Goal: Transaction & Acquisition: Book appointment/travel/reservation

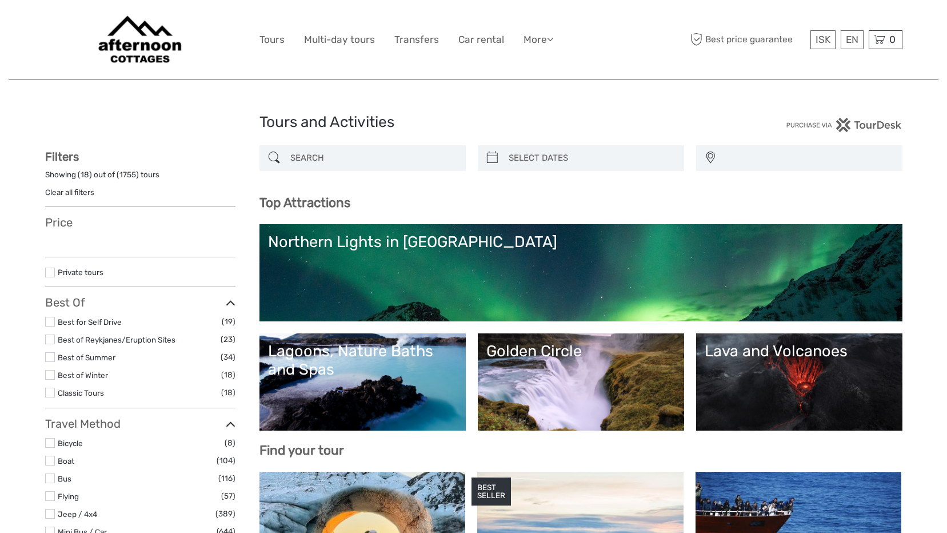
select select
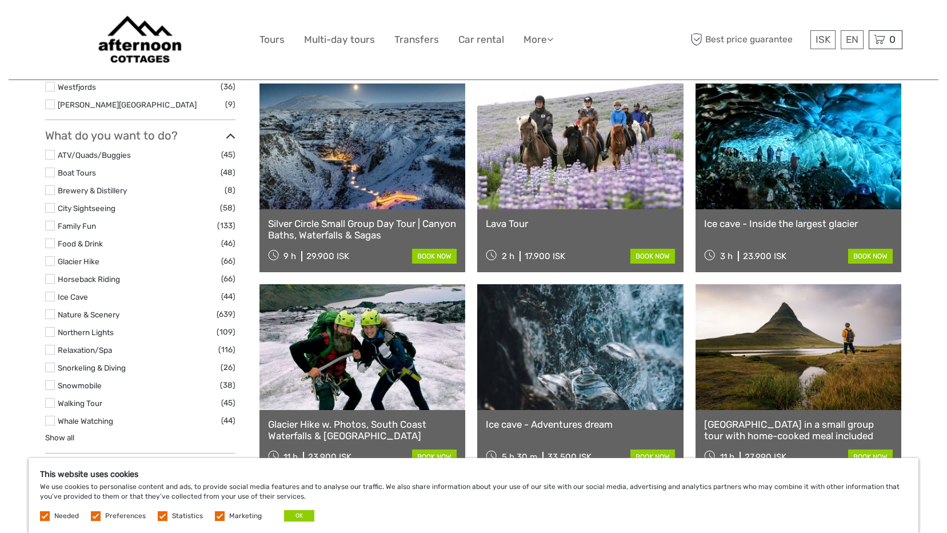
scroll to position [972, 0]
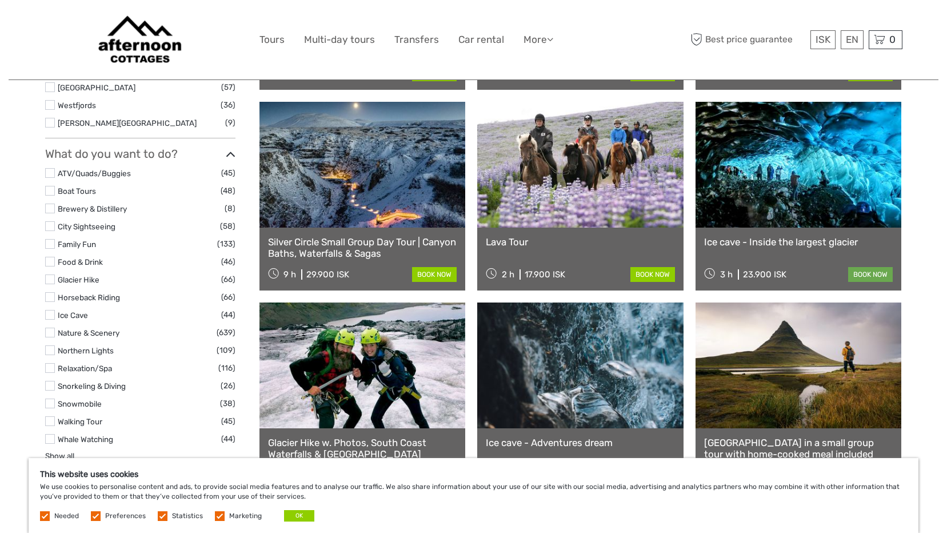
click at [872, 275] on link "book now" at bounding box center [870, 274] width 45 height 15
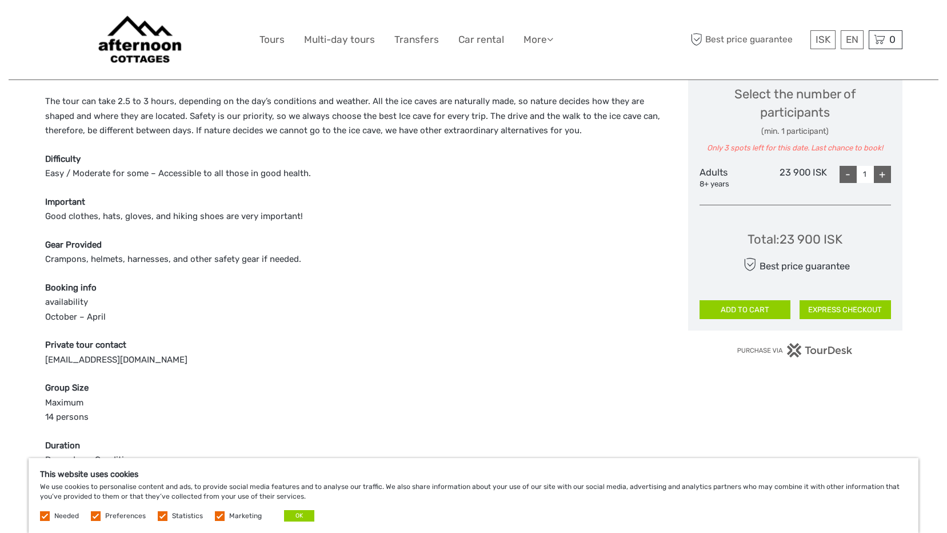
scroll to position [343, 0]
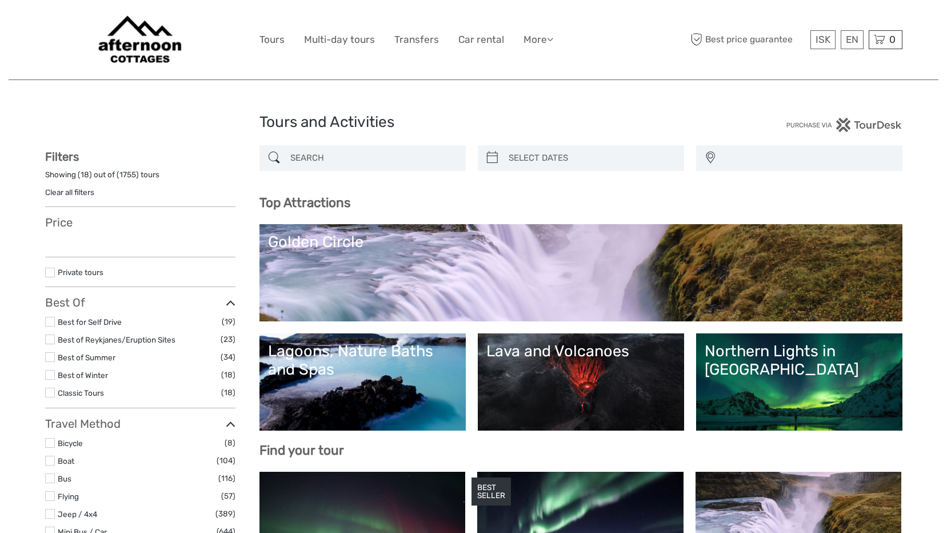
select select
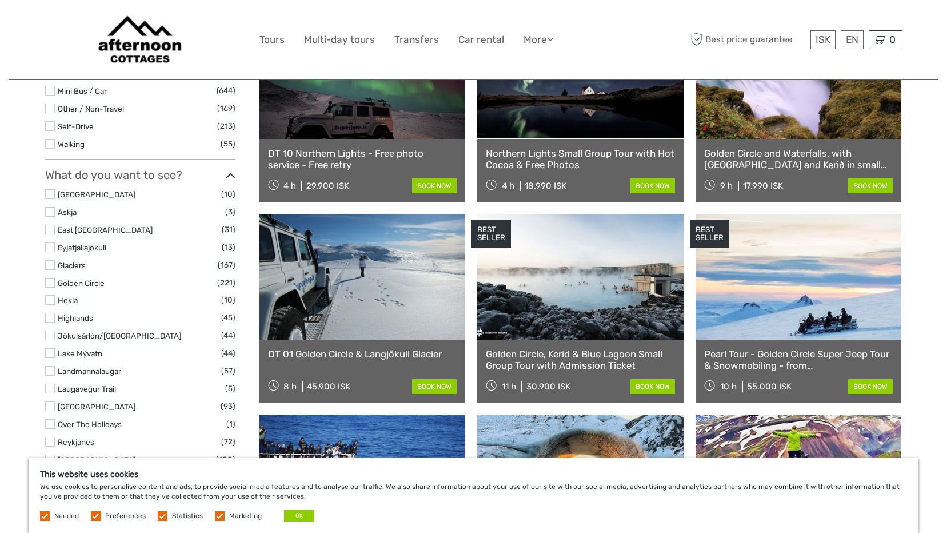
scroll to position [457, 0]
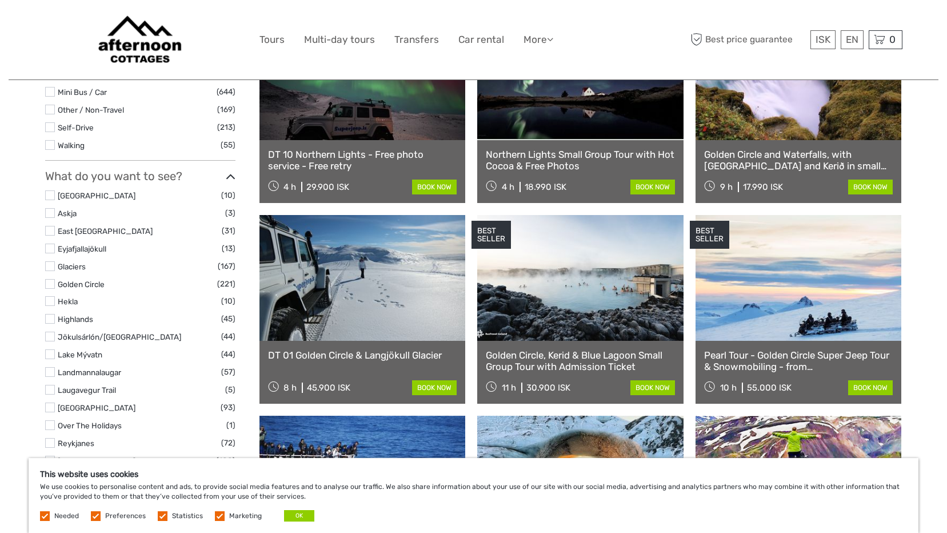
click at [54, 196] on label at bounding box center [50, 195] width 10 height 10
click at [0, 0] on input "checkbox" at bounding box center [0, 0] width 0 height 0
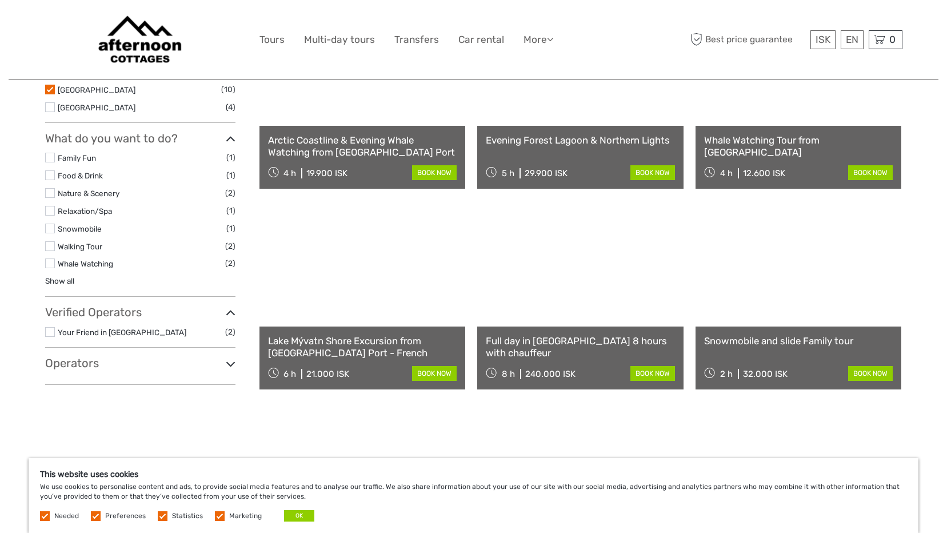
scroll to position [408, 0]
